Goal: Task Accomplishment & Management: Manage account settings

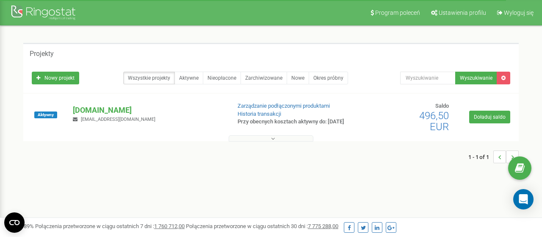
click at [273, 141] on icon at bounding box center [273, 138] width 4 height 6
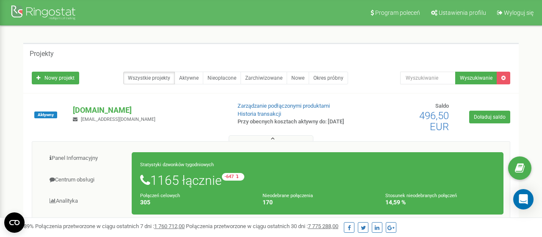
scroll to position [176, 0]
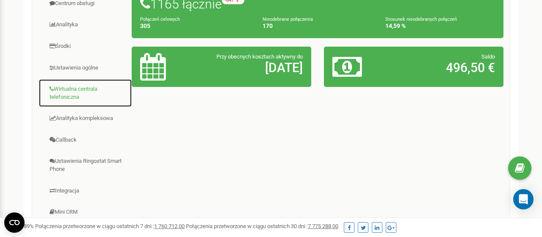
click at [71, 90] on link "Wirtualna centrala telefoniczna" at bounding box center [86, 93] width 94 height 28
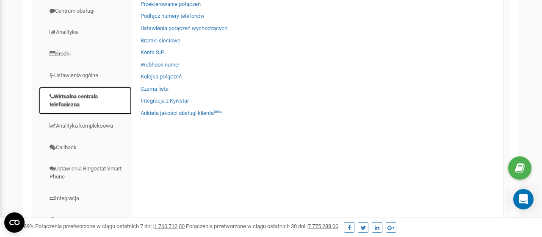
scroll to position [88, 0]
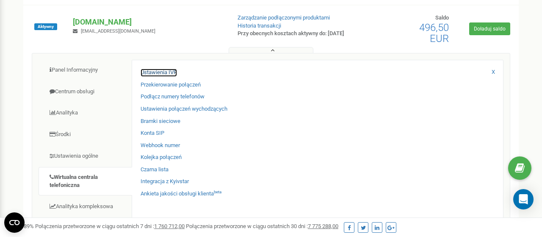
click at [156, 72] on link "Ustawienia IVR" at bounding box center [159, 73] width 36 height 8
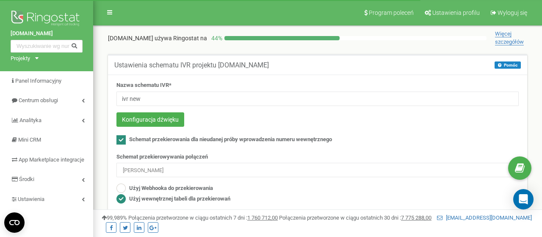
scroll to position [44, 0]
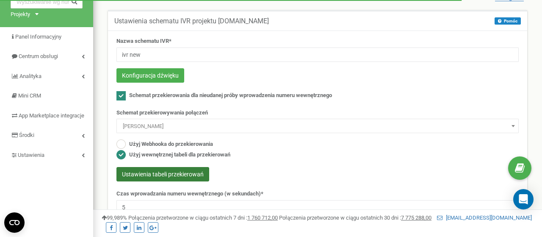
click at [189, 172] on button "Ustawienia tabeli przekierowań" at bounding box center [162, 174] width 93 height 14
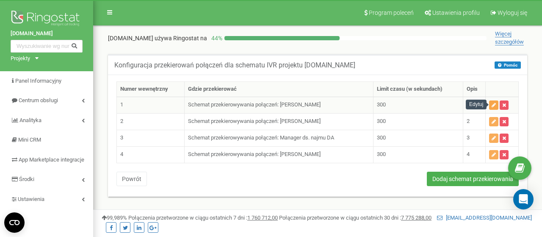
click at [495, 104] on icon "button" at bounding box center [493, 104] width 4 height 5
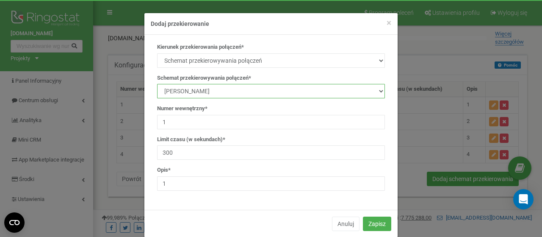
select select "232176"
click option "[PERSON_NAME] IVR 1" at bounding box center [0, 0] width 0 height 0
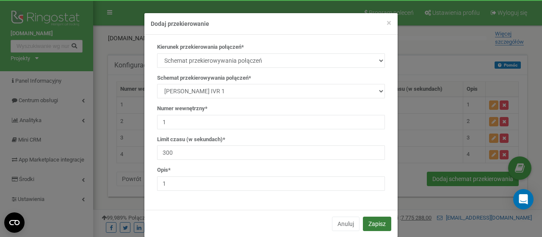
click at [374, 222] on button "Zapisz" at bounding box center [377, 223] width 28 height 14
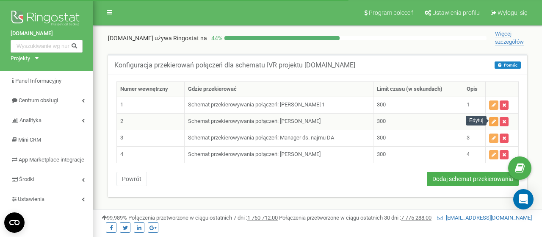
click at [491, 119] on button "button" at bounding box center [493, 121] width 9 height 9
click at [495, 150] on button "button" at bounding box center [492, 154] width 9 height 9
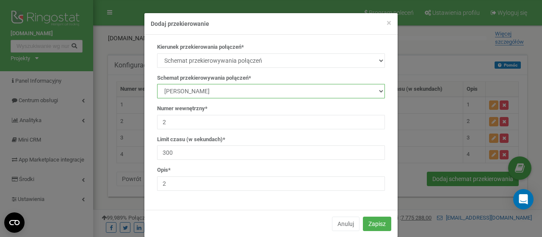
click at [157, 84] on select "manager Main IVR new Kamila Rzeszut Patrycja Juroszek Szymon Górnik Manager ds.…" at bounding box center [271, 91] width 228 height 14
select select "232186"
click option "[PERSON_NAME] IVR 1" at bounding box center [0, 0] width 0 height 0
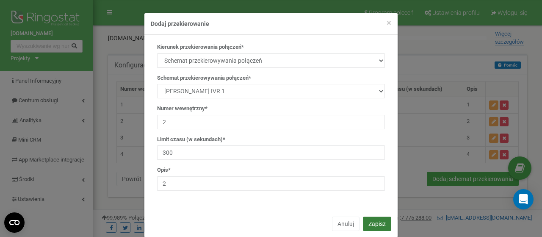
click at [368, 224] on button "Zapisz" at bounding box center [377, 223] width 28 height 14
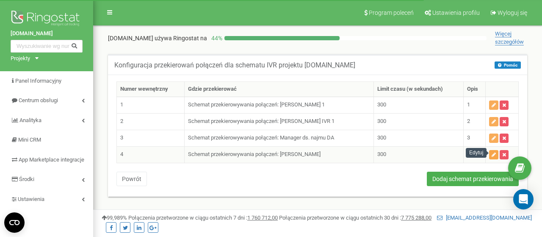
click at [495, 154] on icon "button" at bounding box center [493, 154] width 4 height 5
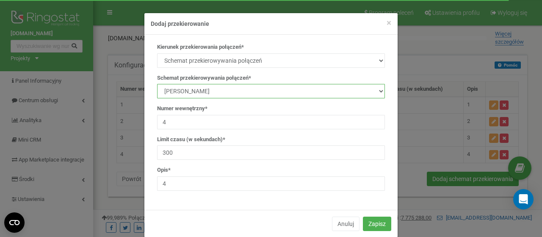
click at [157, 84] on select "manager Main IVR new Kamila Rzeszut Patrycja Juroszek Szymon Górnik Manager ds.…" at bounding box center [271, 91] width 228 height 14
select select "232186"
click option "Patrycja Juroszek IVR 1" at bounding box center [0, 0] width 0 height 0
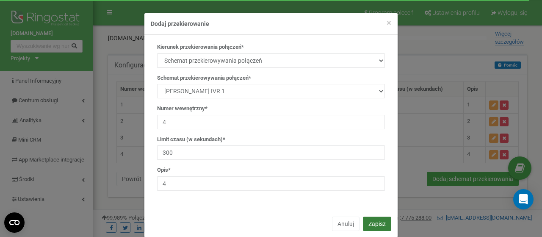
click at [373, 227] on button "Zapisz" at bounding box center [377, 223] width 28 height 14
